Goal: Information Seeking & Learning: Learn about a topic

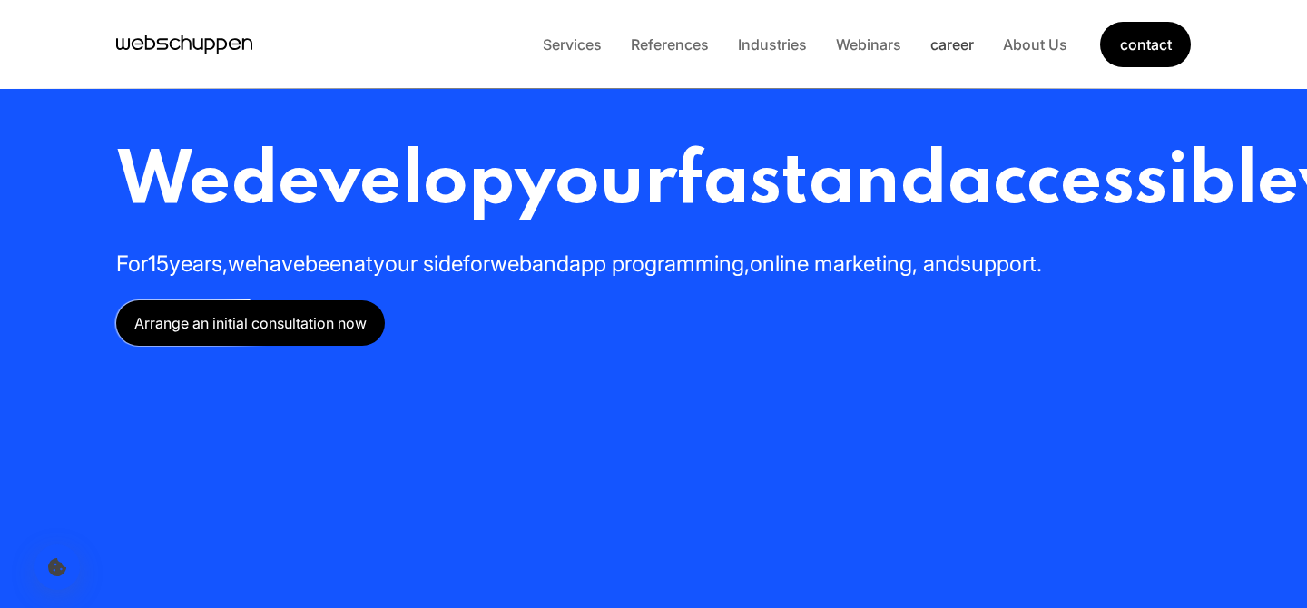
click at [947, 42] on font "career" at bounding box center [952, 44] width 44 height 18
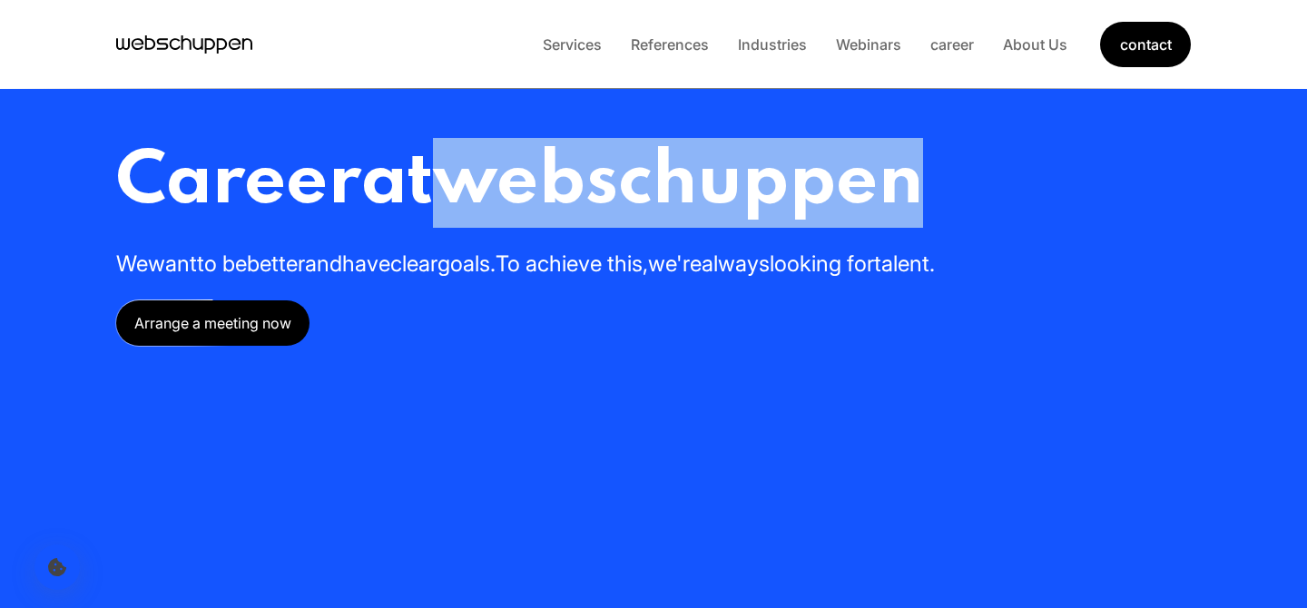
drag, startPoint x: 594, startPoint y: 191, endPoint x: 1093, endPoint y: 191, distance: 498.2
click at [1093, 191] on h1 "Career at webschuppen" at bounding box center [653, 183] width 1075 height 90
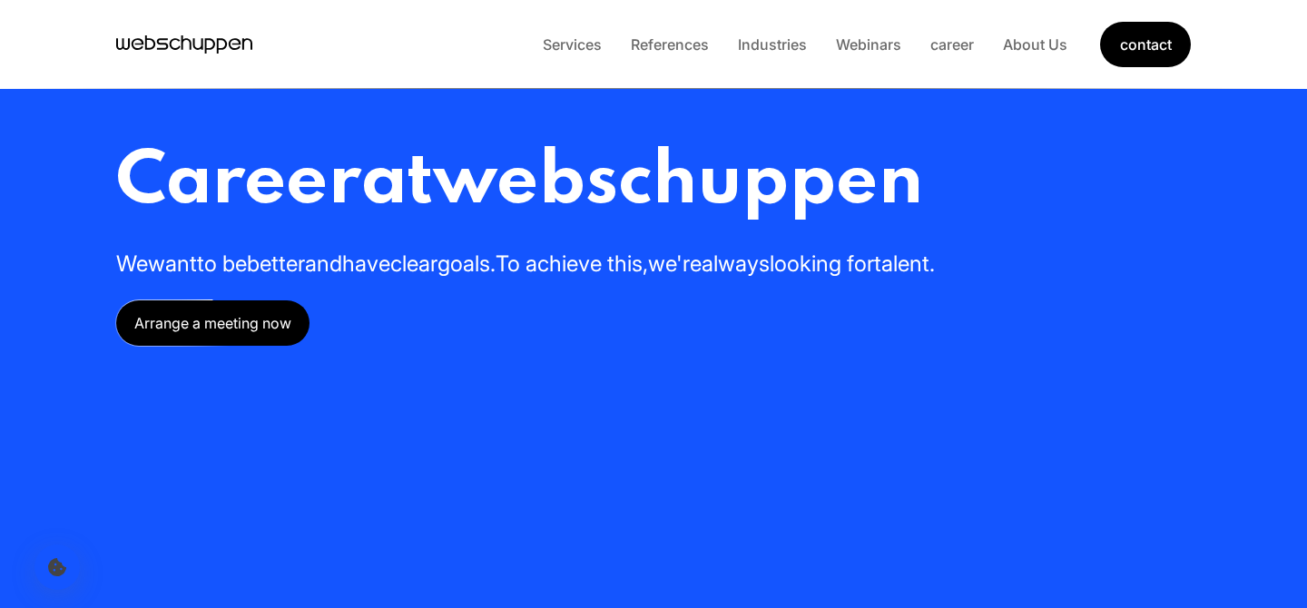
click at [995, 184] on h1 "Career at webschuppen" at bounding box center [653, 183] width 1075 height 90
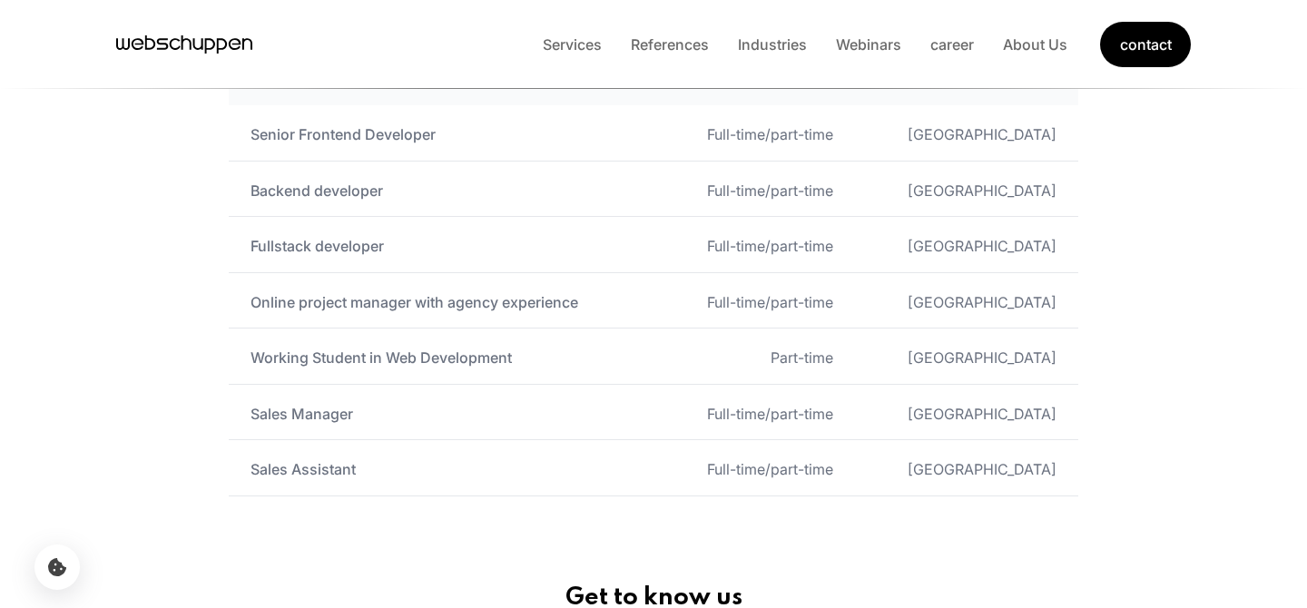
scroll to position [1008, 0]
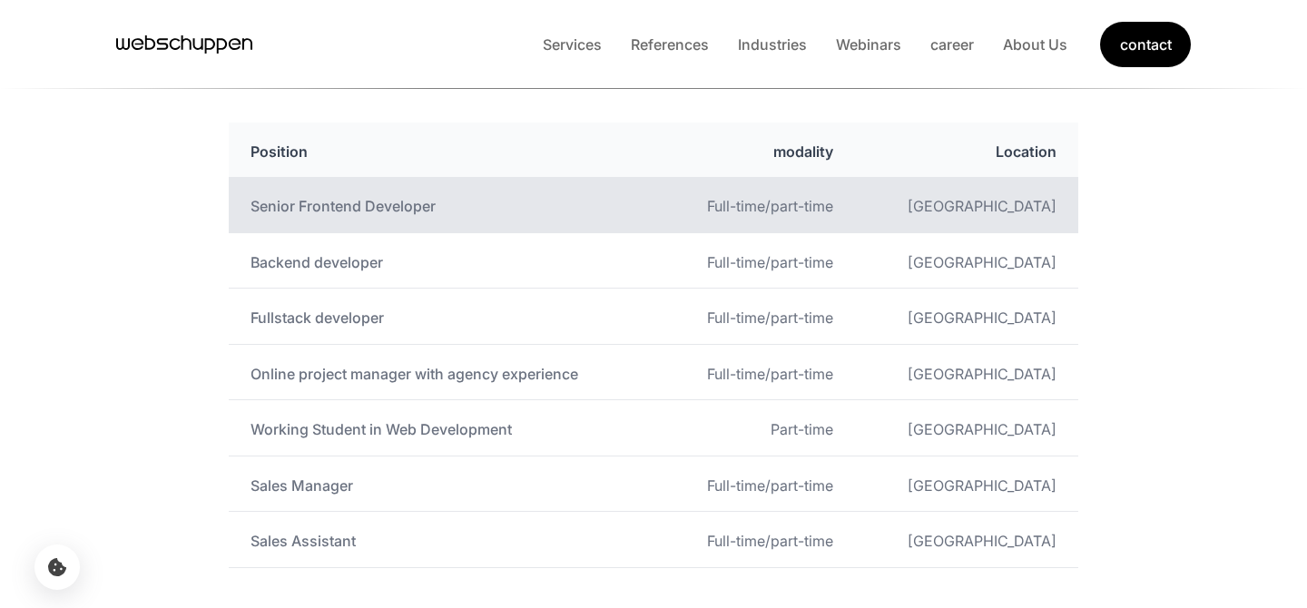
click at [300, 204] on font "Senior Frontend Developer" at bounding box center [342, 206] width 185 height 18
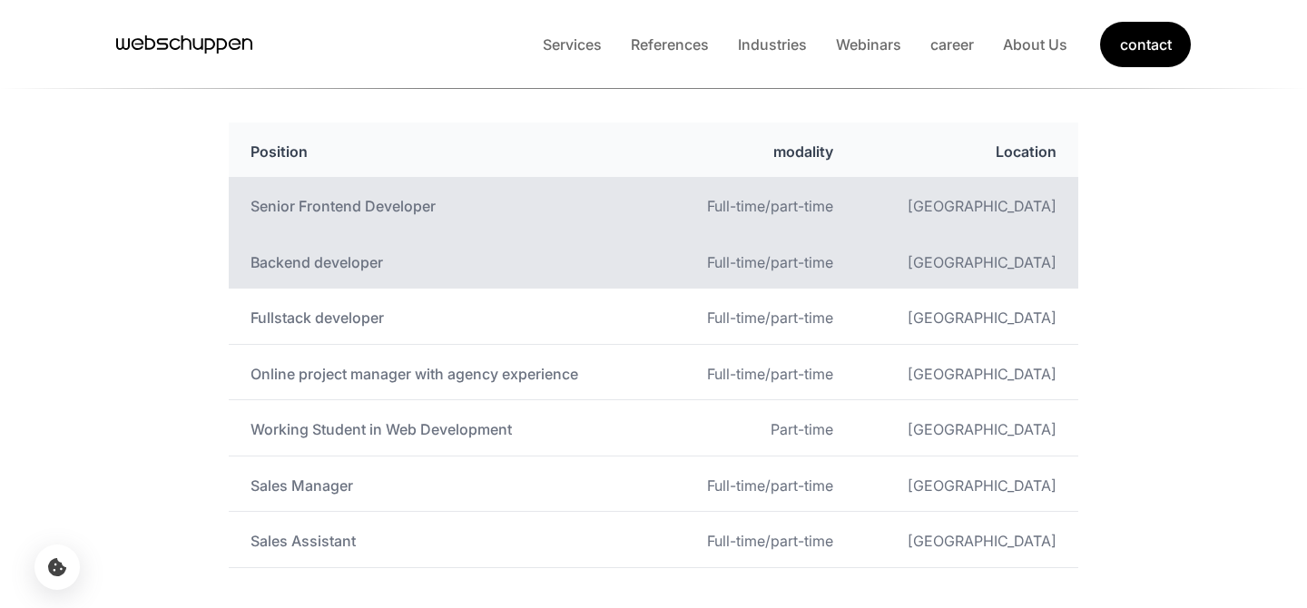
click at [446, 264] on td "Backend developer" at bounding box center [444, 259] width 430 height 55
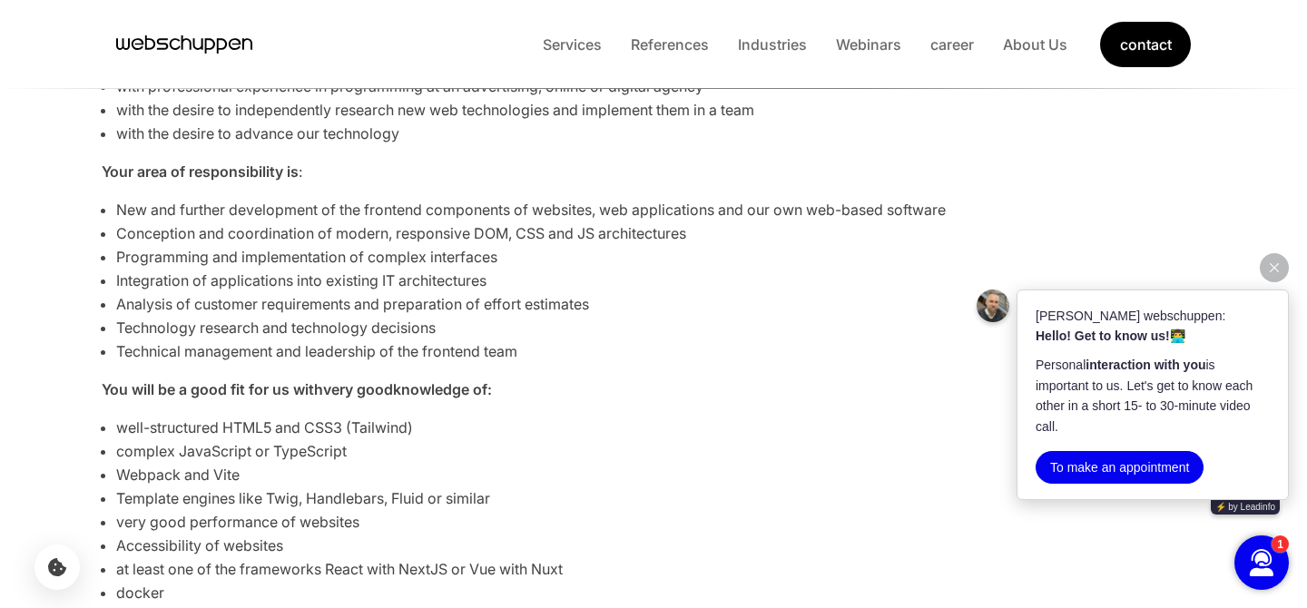
scroll to position [659, 0]
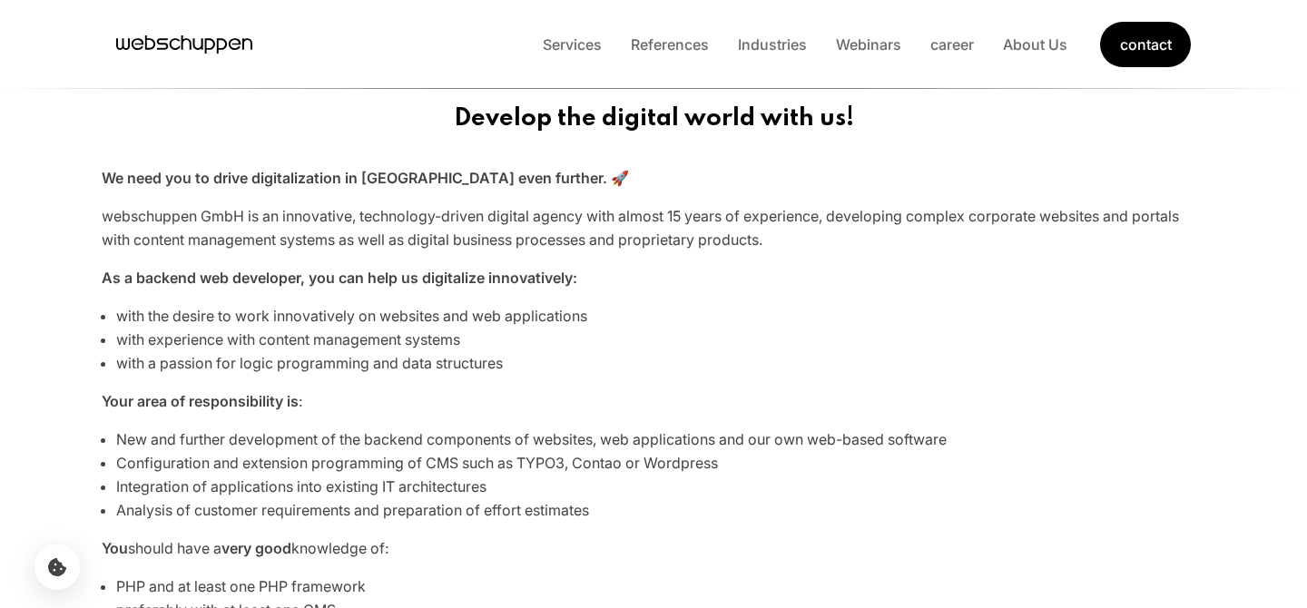
scroll to position [817, 0]
